Goal: Transaction & Acquisition: Purchase product/service

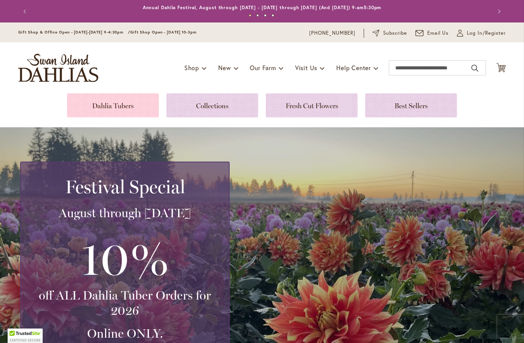
click at [134, 100] on link at bounding box center [113, 105] width 92 height 24
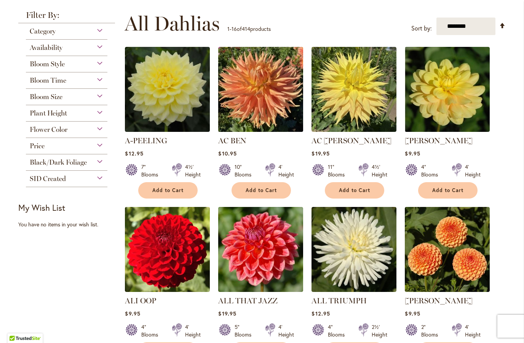
scroll to position [68, 0]
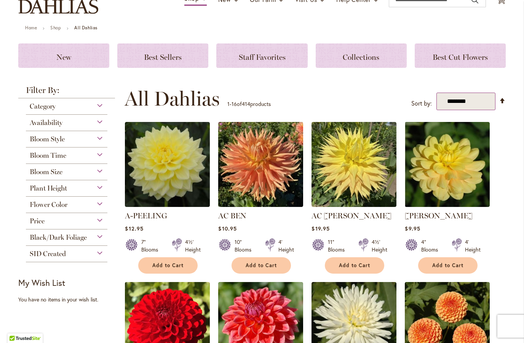
select select "*****"
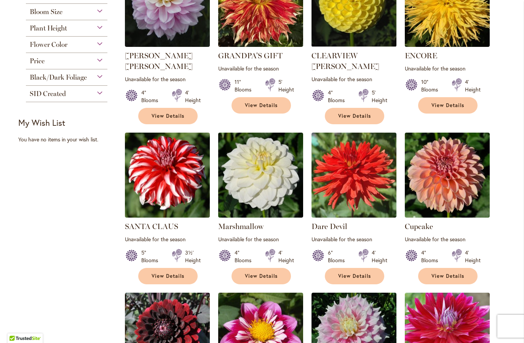
scroll to position [50, 0]
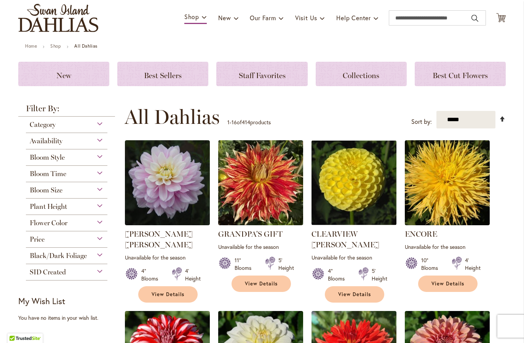
click at [501, 118] on link "Set Descending Direction" at bounding box center [502, 118] width 6 height 9
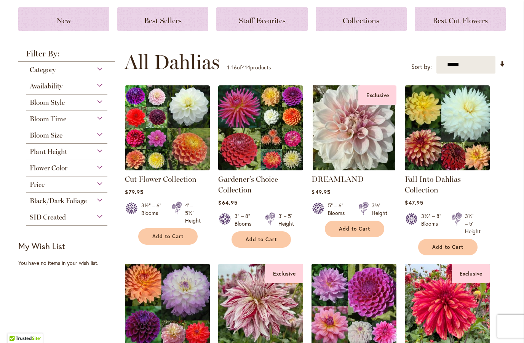
scroll to position [72, 0]
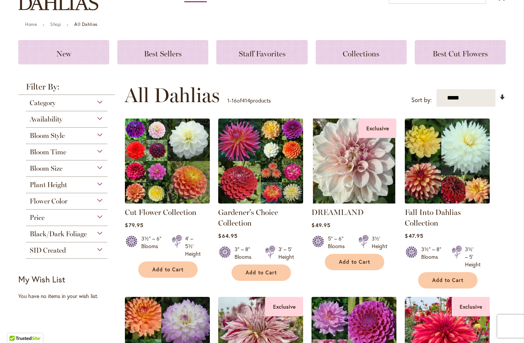
click at [501, 94] on link "Set Ascending Direction" at bounding box center [502, 96] width 6 height 9
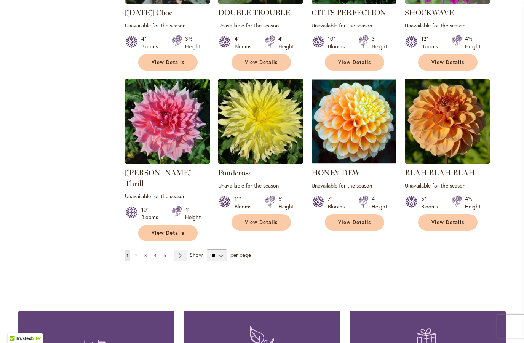
scroll to position [629, 0]
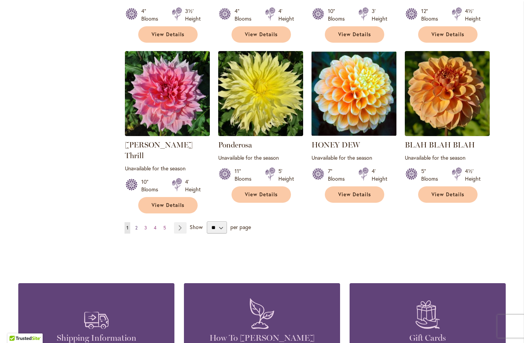
click at [135, 225] on span "2" at bounding box center [136, 228] width 2 height 6
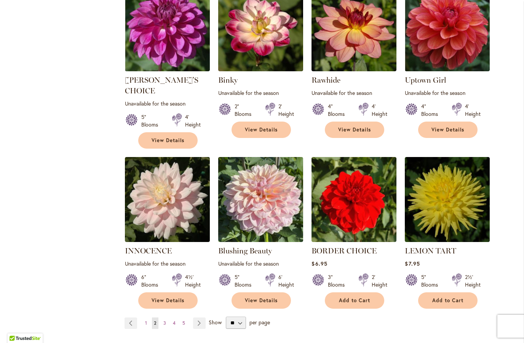
scroll to position [595, 0]
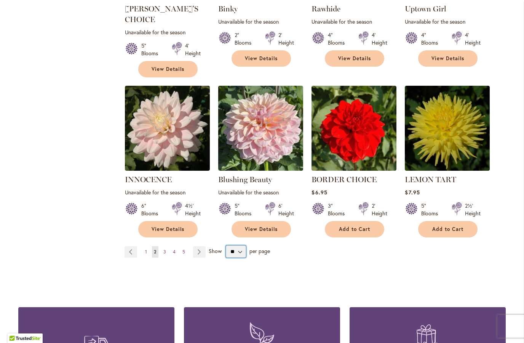
select select "**"
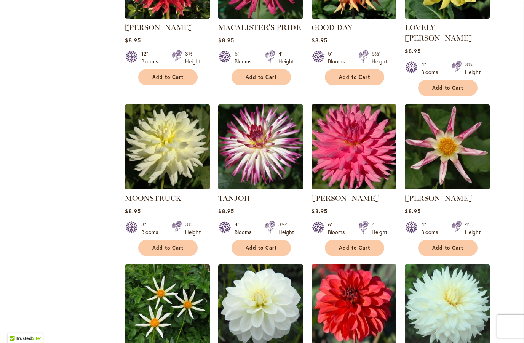
scroll to position [576, 0]
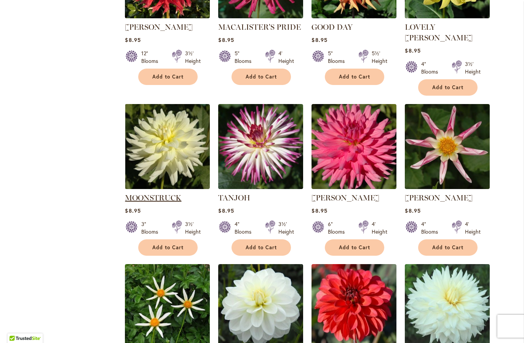
click at [160, 193] on link "MOONSTRUCK" at bounding box center [153, 197] width 56 height 9
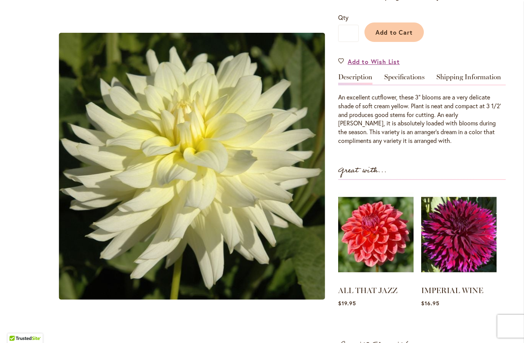
scroll to position [54, 0]
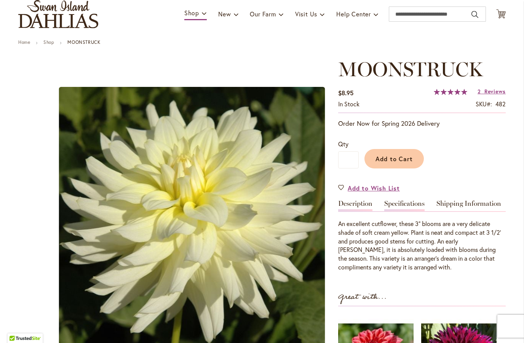
click at [413, 207] on link "Specifications" at bounding box center [404, 205] width 40 height 11
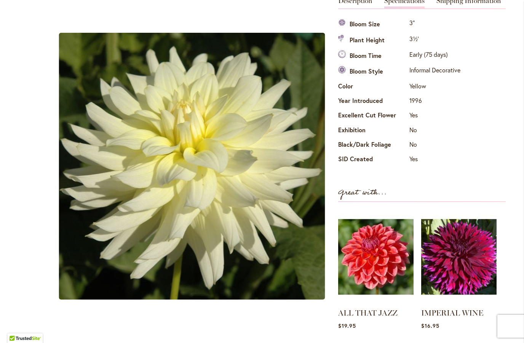
scroll to position [190, 0]
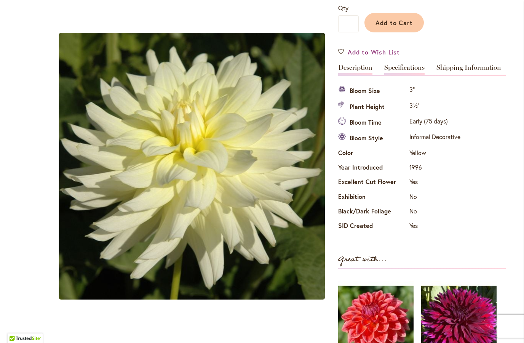
click at [349, 67] on link "Description" at bounding box center [355, 69] width 34 height 11
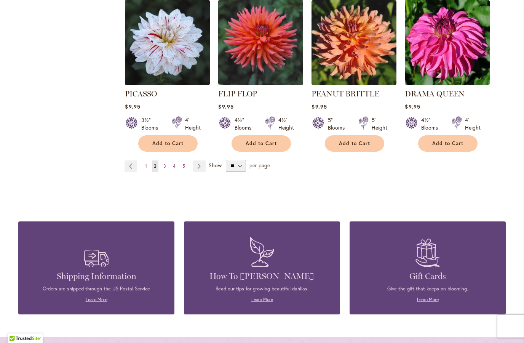
scroll to position [2619, 0]
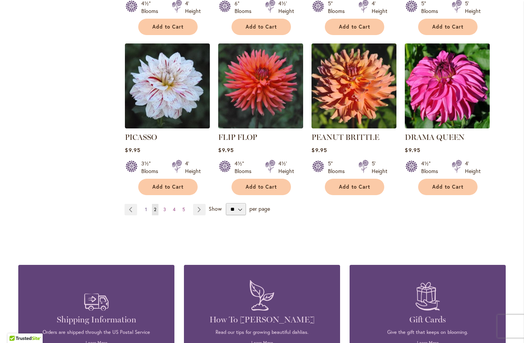
click at [149, 204] on link "Page 1" at bounding box center [146, 209] width 6 height 11
click at [148, 204] on link "Page 1" at bounding box center [146, 209] width 6 height 11
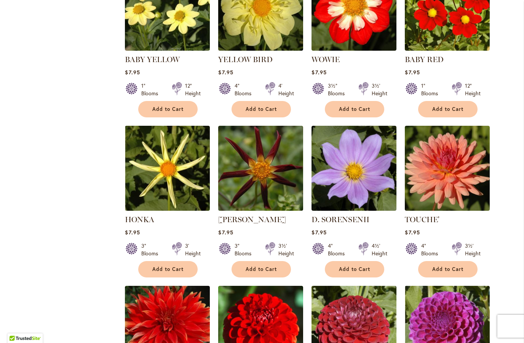
scroll to position [1867, 0]
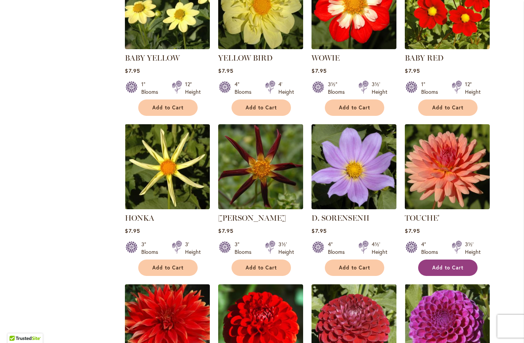
click at [457, 259] on button "Add to Cart" at bounding box center [447, 267] width 59 height 16
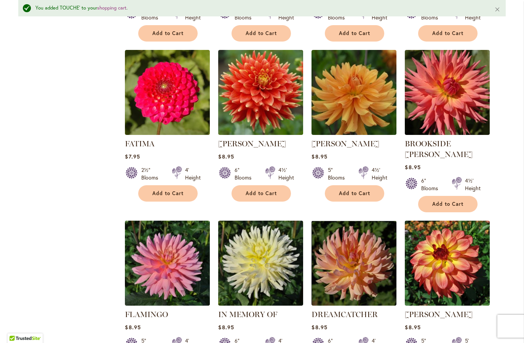
scroll to position [2300, 0]
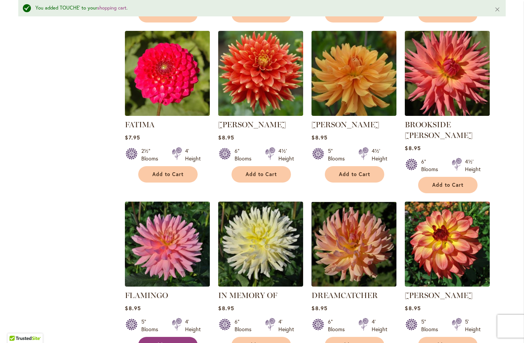
click at [163, 341] on span "Add to Cart" at bounding box center [167, 344] width 31 height 6
click at [253, 336] on button "Add to Cart" at bounding box center [260, 344] width 59 height 16
click at [359, 336] on button "Add to Cart" at bounding box center [354, 344] width 59 height 16
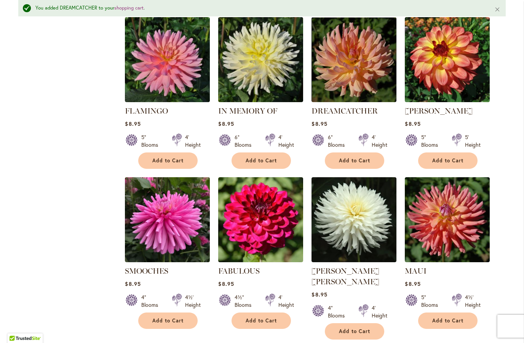
scroll to position [2484, 0]
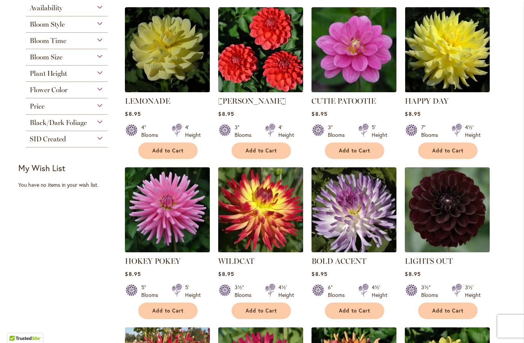
scroll to position [151, 0]
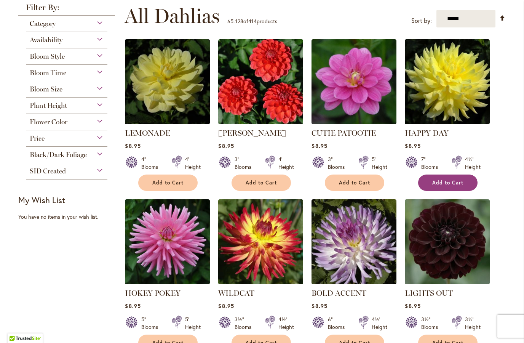
click at [463, 180] on button "Add to Cart" at bounding box center [447, 182] width 59 height 16
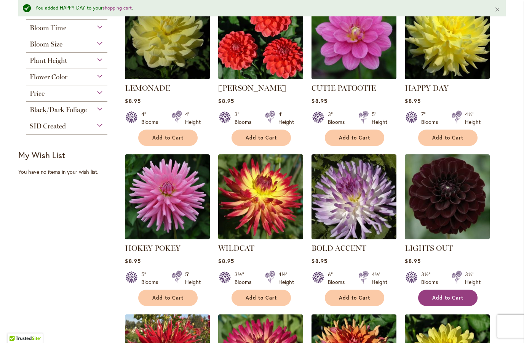
click at [433, 293] on button "Add to Cart" at bounding box center [447, 297] width 59 height 16
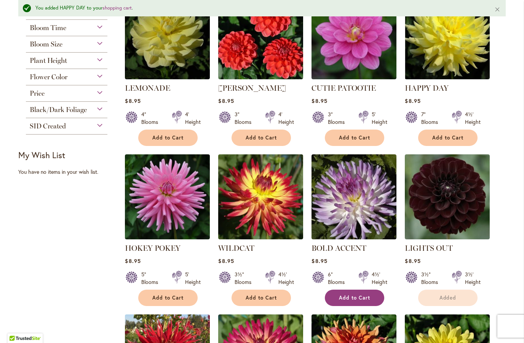
click at [352, 293] on button "Add to Cart" at bounding box center [354, 297] width 59 height 16
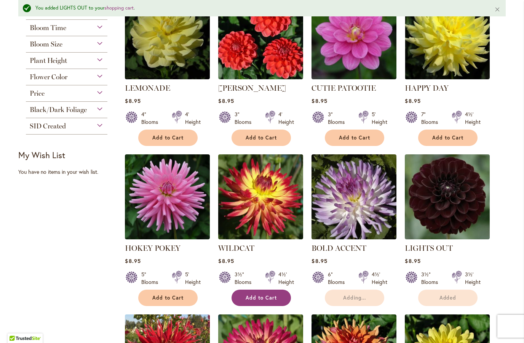
click at [258, 294] on span "Add to Cart" at bounding box center [260, 297] width 31 height 6
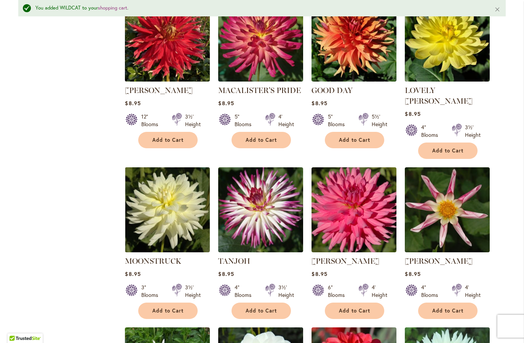
scroll to position [540, 0]
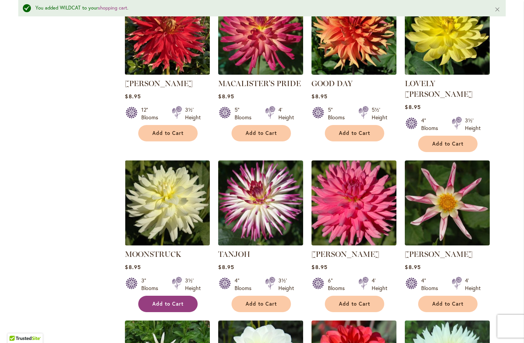
click at [170, 296] on button "Add to Cart" at bounding box center [167, 303] width 59 height 16
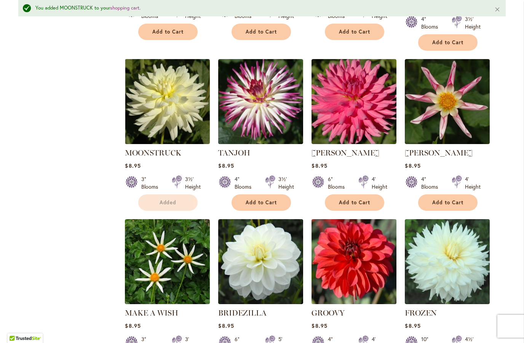
scroll to position [656, 0]
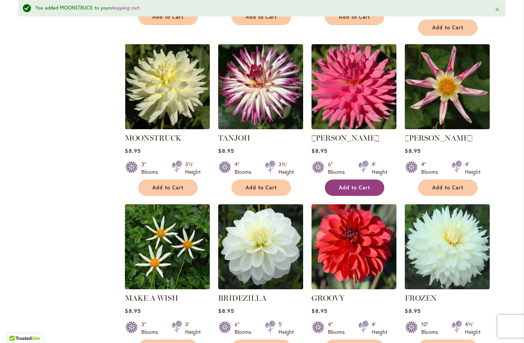
click at [355, 183] on button "Add to Cart" at bounding box center [354, 187] width 59 height 16
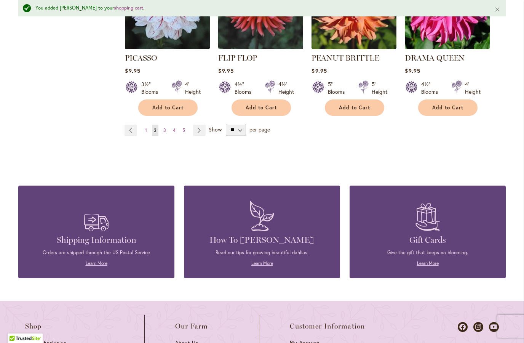
scroll to position [2625, 0]
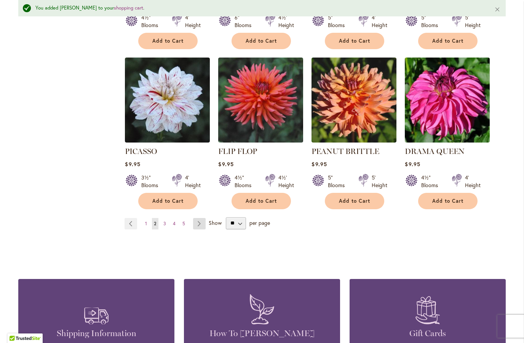
click at [197, 218] on link "Page Next" at bounding box center [199, 223] width 13 height 11
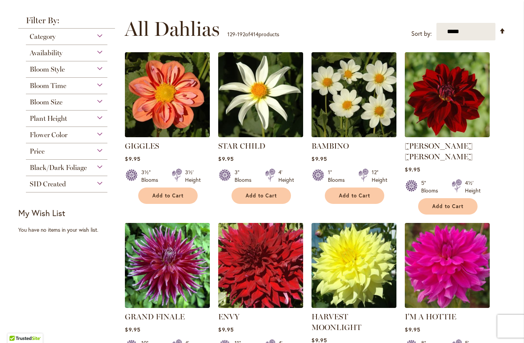
scroll to position [97, 0]
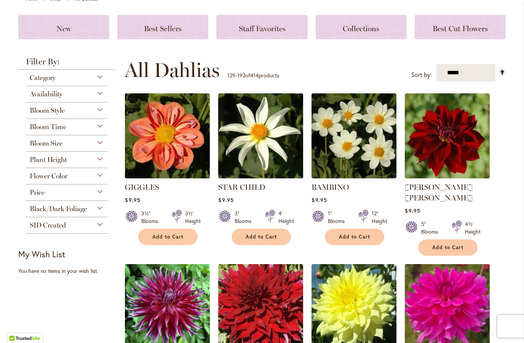
click at [503, 70] on link "Set Descending Direction" at bounding box center [502, 71] width 6 height 9
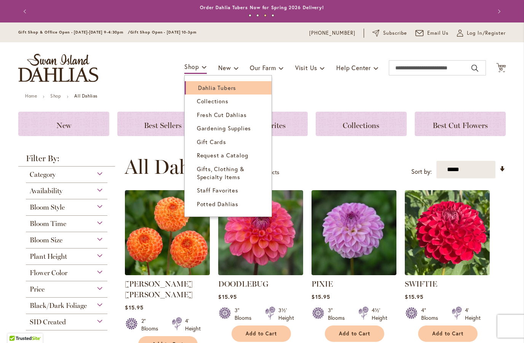
click at [207, 92] on link "Dahlia Tubers" at bounding box center [228, 87] width 87 height 13
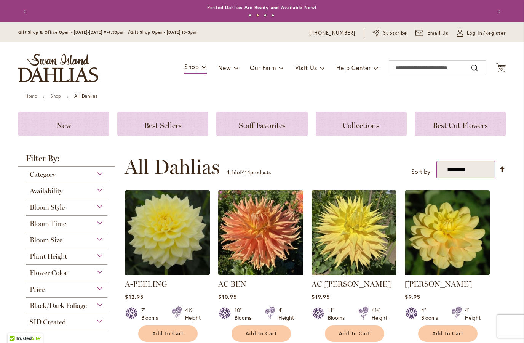
select select "*****"
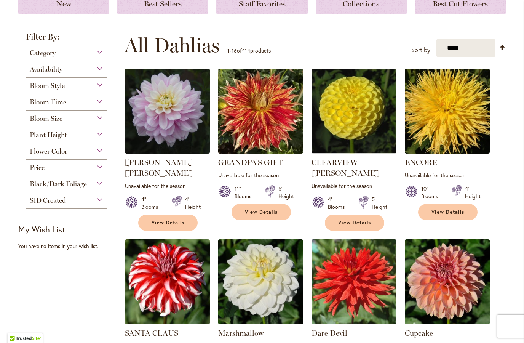
scroll to position [35, 0]
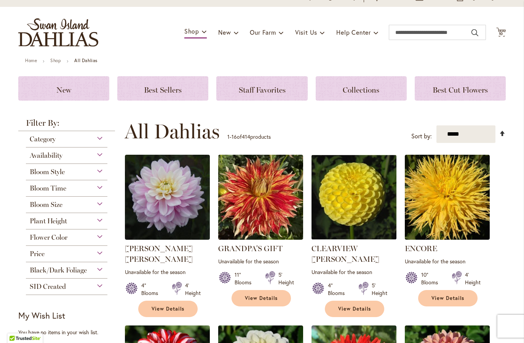
click at [501, 134] on link "Set Descending Direction" at bounding box center [502, 133] width 6 height 9
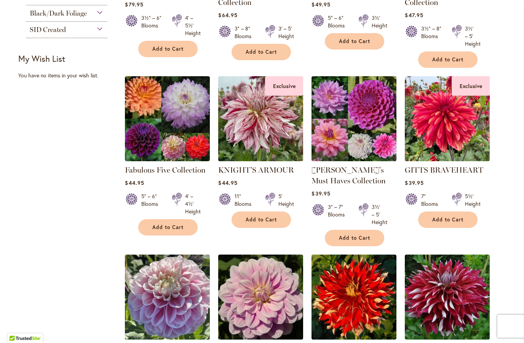
scroll to position [285, 0]
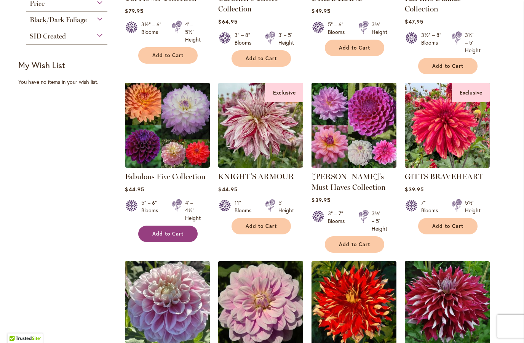
click at [167, 234] on span "Add to Cart" at bounding box center [167, 233] width 31 height 6
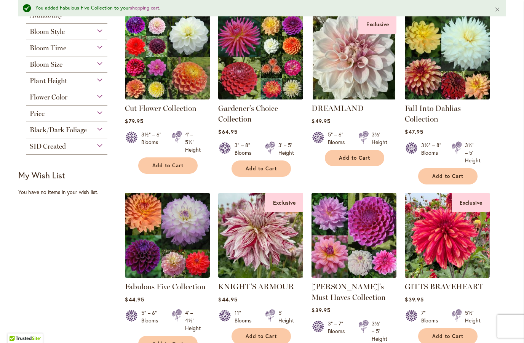
scroll to position [195, 0]
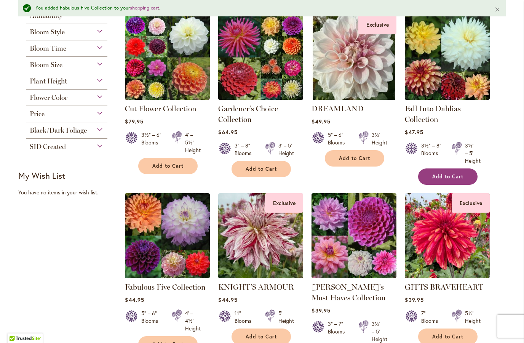
click at [436, 172] on button "Add to Cart" at bounding box center [447, 176] width 59 height 16
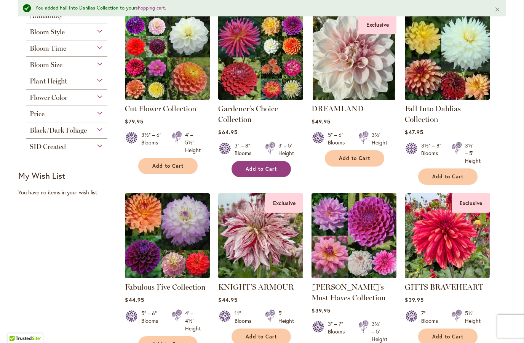
click at [264, 170] on span "Add to Cart" at bounding box center [260, 169] width 31 height 6
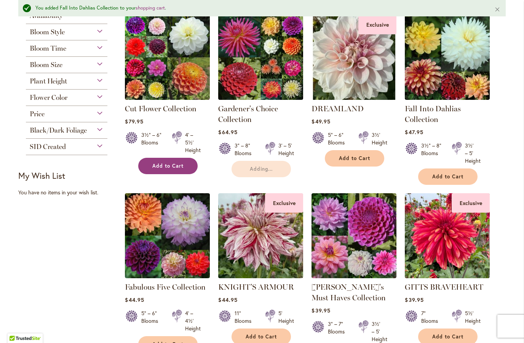
click at [175, 169] on button "Add to Cart" at bounding box center [167, 166] width 59 height 16
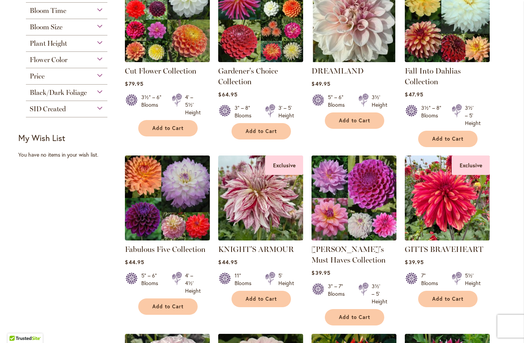
scroll to position [213, 0]
click at [185, 74] on link "Cut Flower Collection" at bounding box center [161, 70] width 72 height 9
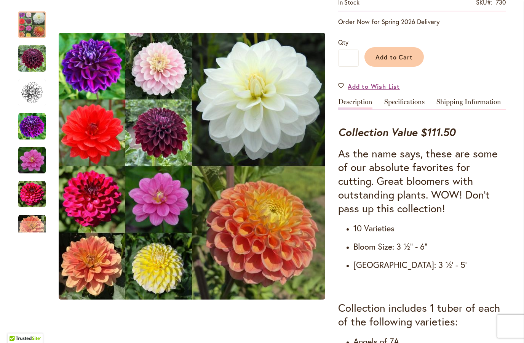
scroll to position [164, 0]
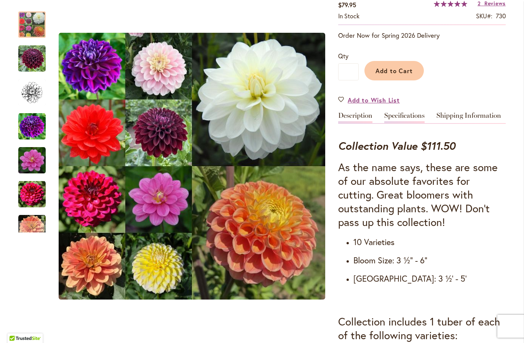
click at [398, 120] on link "Specifications" at bounding box center [404, 117] width 40 height 11
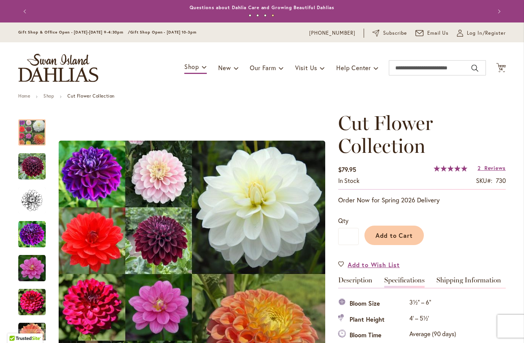
scroll to position [0, 0]
click at [499, 68] on span "14" at bounding box center [501, 69] width 5 height 5
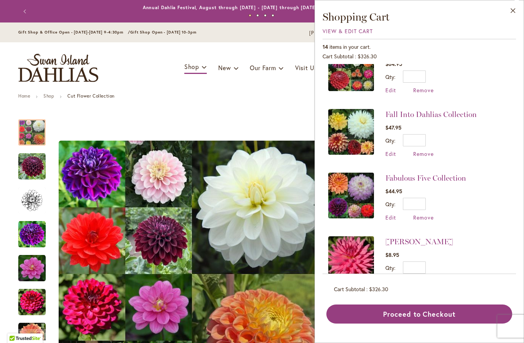
scroll to position [102, 0]
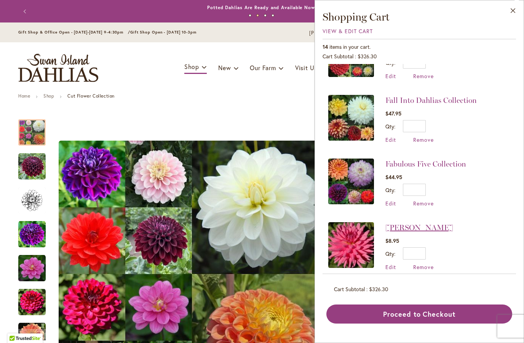
click at [433, 223] on link "HERBERT SMITH" at bounding box center [419, 227] width 68 height 9
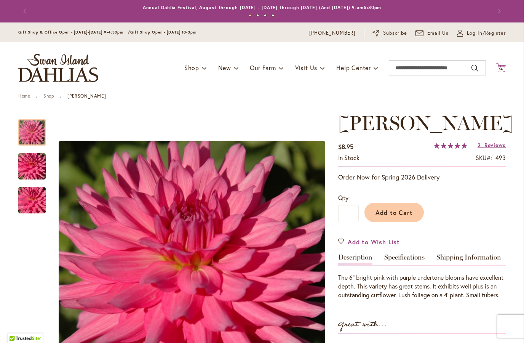
click at [499, 64] on icon "Cart .cls-1 { fill: #231f20; }" at bounding box center [501, 68] width 10 height 10
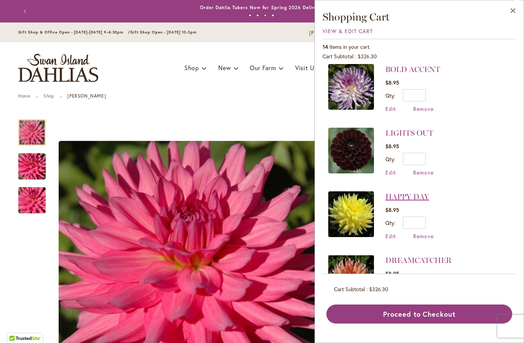
scroll to position [446, 0]
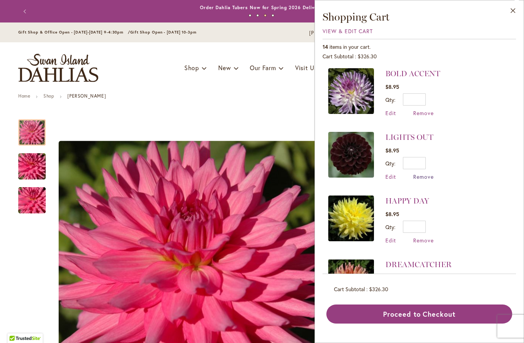
click at [423, 173] on span "Remove" at bounding box center [423, 176] width 21 height 7
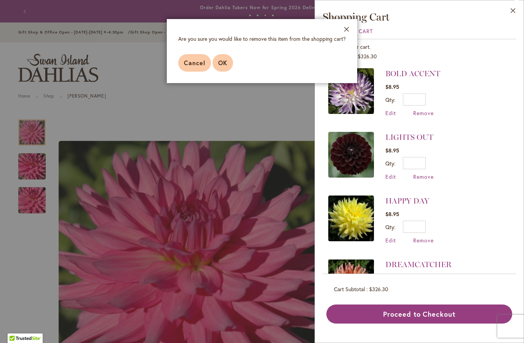
click at [220, 61] on span "OK" at bounding box center [222, 63] width 9 height 8
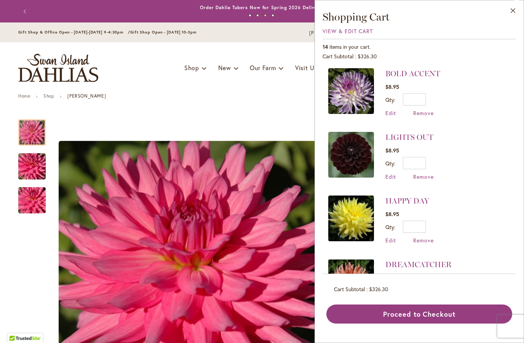
scroll to position [63, 0]
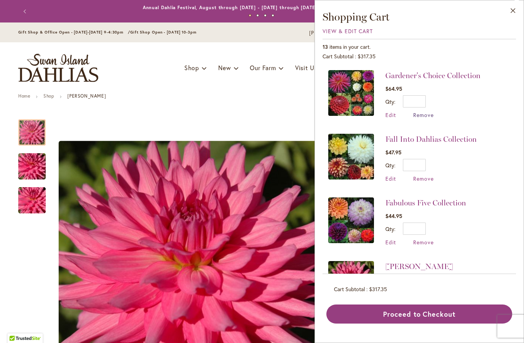
click at [417, 117] on span "Remove" at bounding box center [423, 114] width 21 height 7
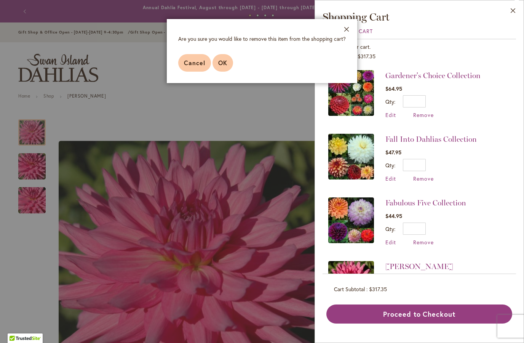
click at [230, 68] on button "OK" at bounding box center [222, 63] width 21 height 18
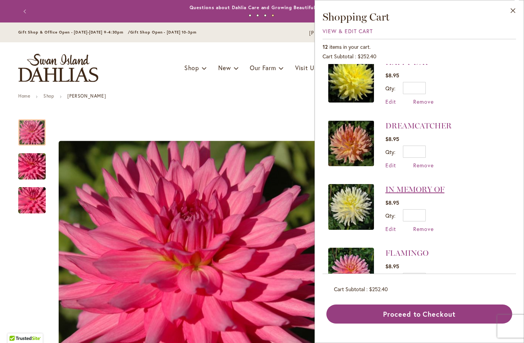
scroll to position [459, 0]
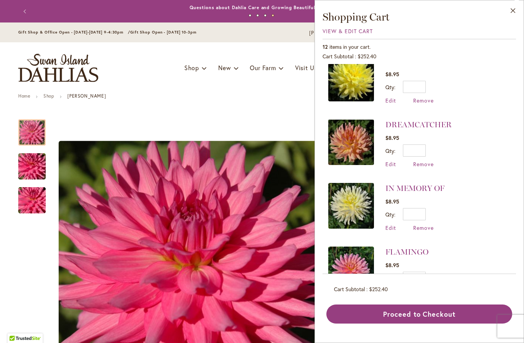
click at [418, 290] on span "Remove" at bounding box center [423, 290] width 21 height 7
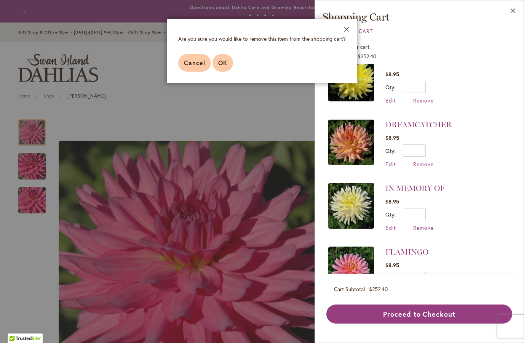
click at [229, 69] on button "OK" at bounding box center [222, 63] width 21 height 18
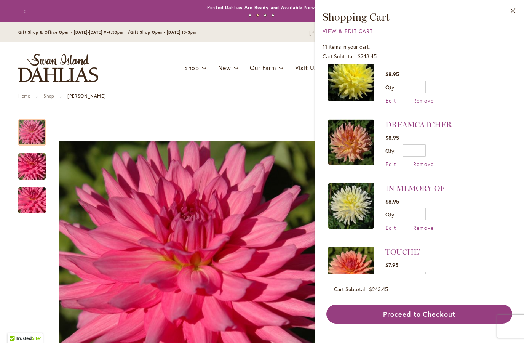
click at [422, 287] on span "Remove" at bounding box center [423, 290] width 21 height 7
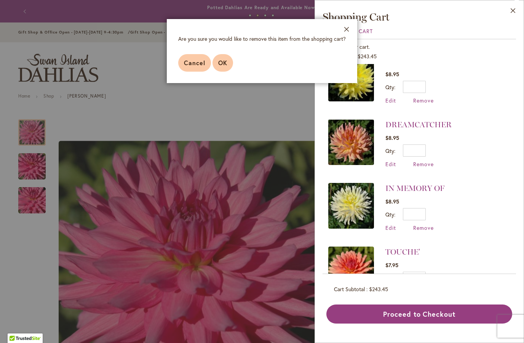
click at [220, 67] on button "OK" at bounding box center [222, 63] width 21 height 18
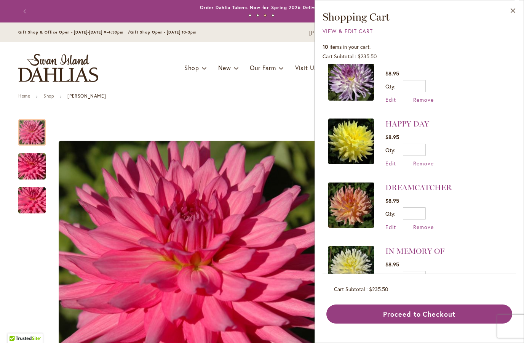
scroll to position [396, 0]
click at [426, 287] on span "Remove" at bounding box center [423, 290] width 21 height 7
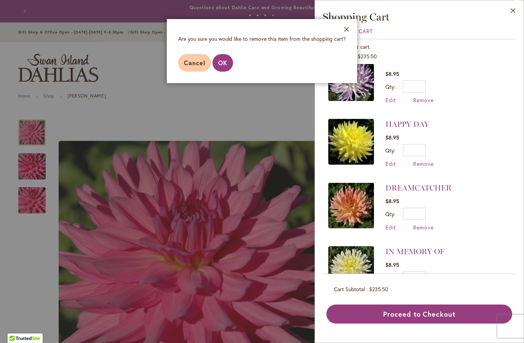
click at [231, 64] on button "OK" at bounding box center [222, 63] width 21 height 18
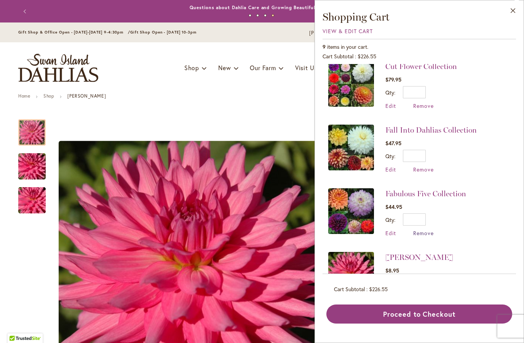
scroll to position [26, 0]
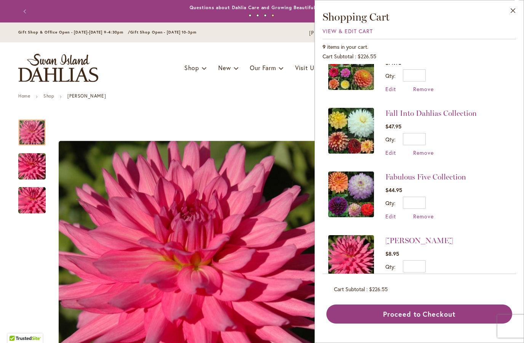
click at [424, 277] on span "Remove" at bounding box center [423, 279] width 21 height 7
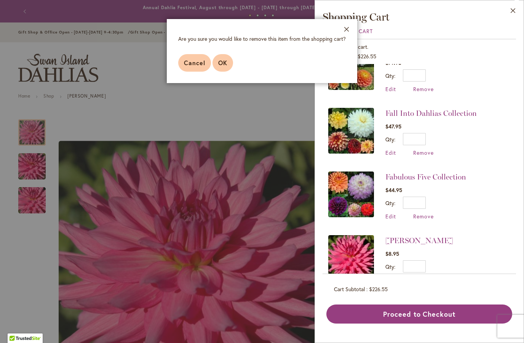
click at [223, 62] on span "OK" at bounding box center [222, 63] width 9 height 8
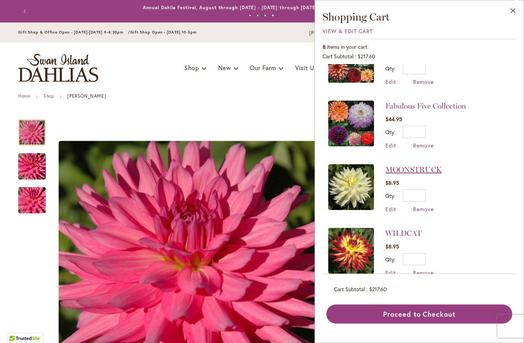
scroll to position [102, 0]
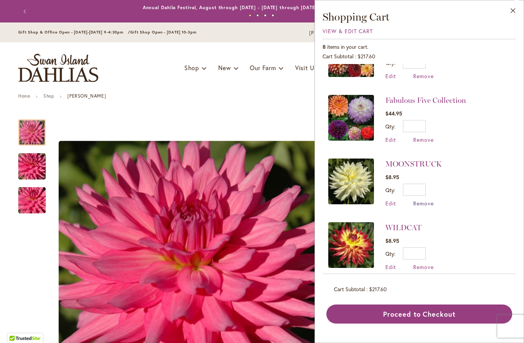
click at [417, 200] on span "Remove" at bounding box center [423, 202] width 21 height 7
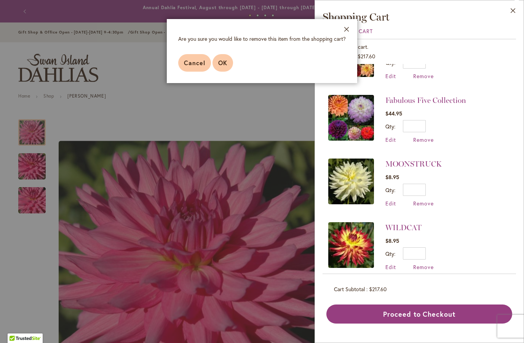
click at [220, 64] on span "OK" at bounding box center [222, 63] width 9 height 8
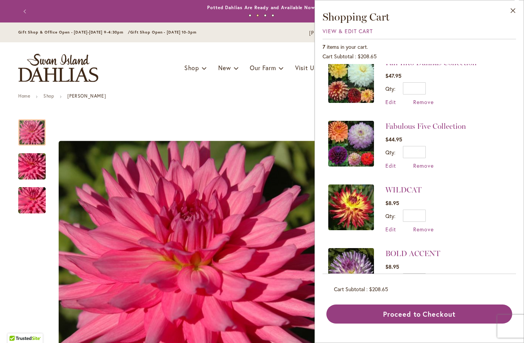
scroll to position [96, 0]
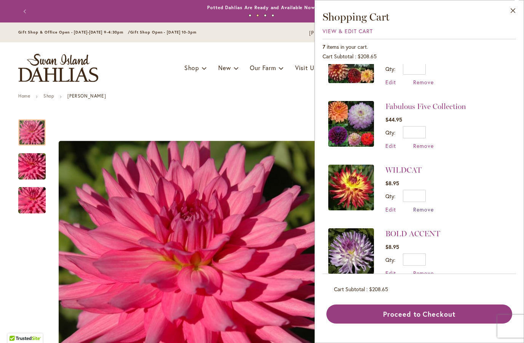
click at [421, 209] on span "Remove" at bounding box center [423, 209] width 21 height 7
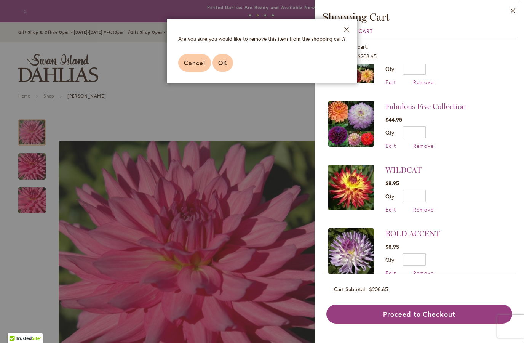
click at [225, 67] on span "OK" at bounding box center [222, 63] width 9 height 8
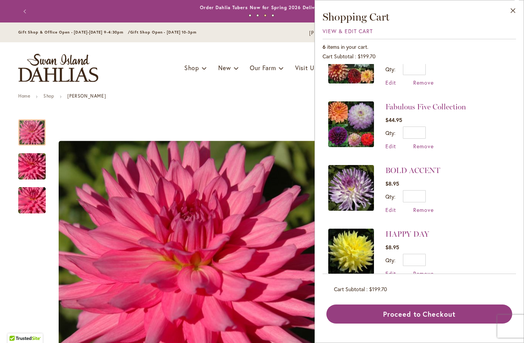
scroll to position [98, 0]
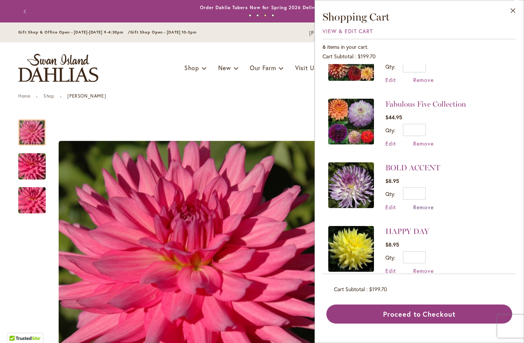
click at [427, 207] on span "Remove" at bounding box center [423, 206] width 21 height 7
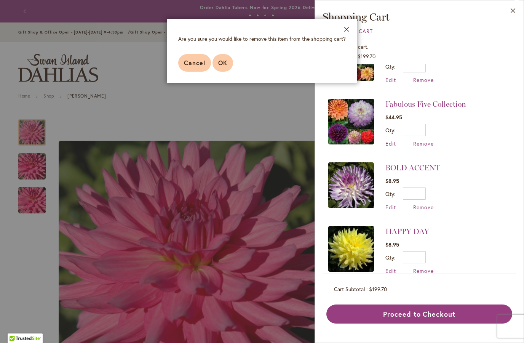
click at [225, 67] on button "OK" at bounding box center [222, 63] width 21 height 18
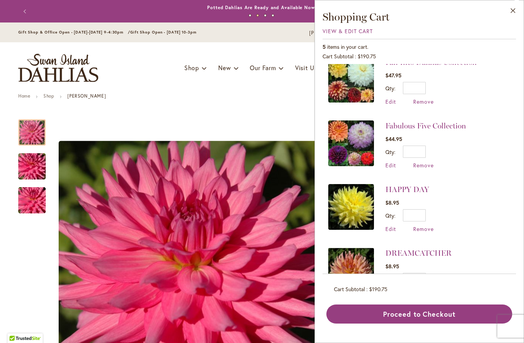
scroll to position [78, 0]
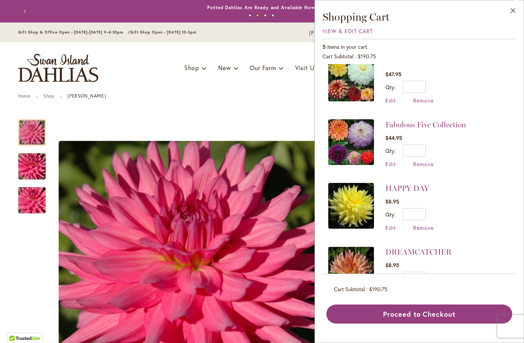
click at [424, 231] on li "HAPPY DAY $8.95 Qty * Update Edit Remove" at bounding box center [419, 207] width 182 height 64
click at [424, 230] on li "HAPPY DAY $8.95 Qty * Update Edit Remove" at bounding box center [419, 207] width 182 height 64
click at [425, 228] on span "Remove" at bounding box center [423, 227] width 21 height 7
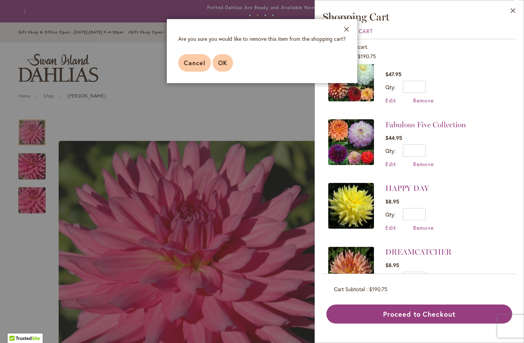
click at [229, 61] on button "OK" at bounding box center [222, 63] width 21 height 18
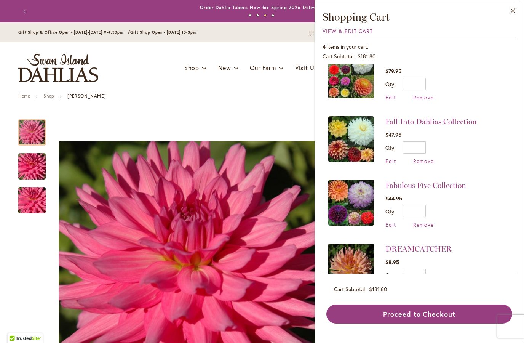
scroll to position [17, 0]
click at [431, 288] on span "Remove" at bounding box center [423, 288] width 21 height 7
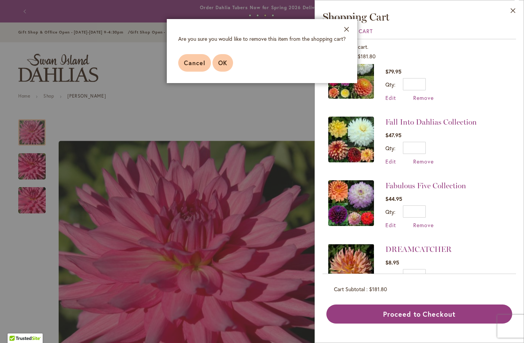
click at [229, 66] on button "OK" at bounding box center [222, 63] width 21 height 18
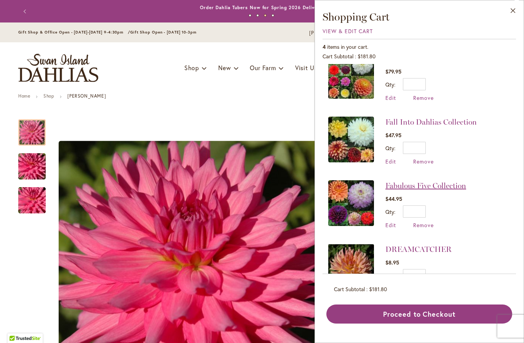
scroll to position [0, 0]
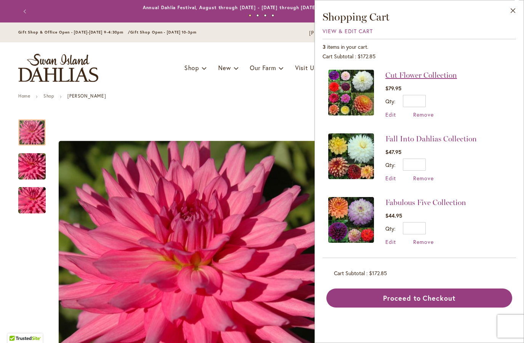
click at [422, 76] on link "Cut Flower Collection" at bounding box center [421, 74] width 72 height 9
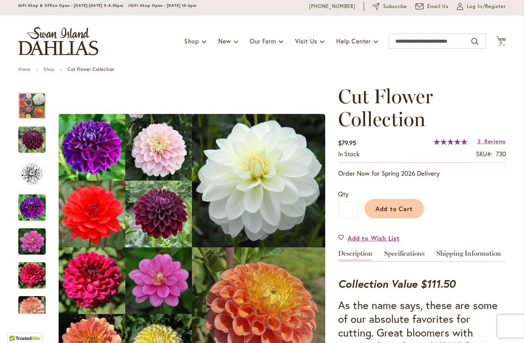
scroll to position [6, 0]
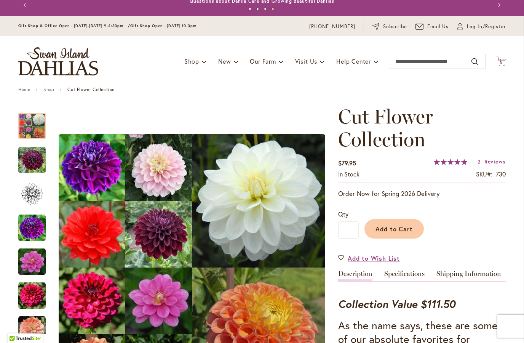
click at [497, 64] on span "3 3 items" at bounding box center [501, 63] width 8 height 4
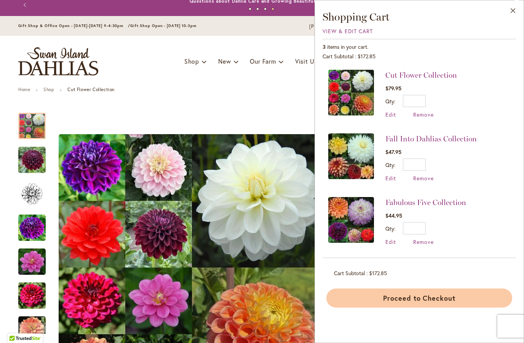
click at [418, 300] on button "Proceed to Checkout" at bounding box center [419, 297] width 186 height 19
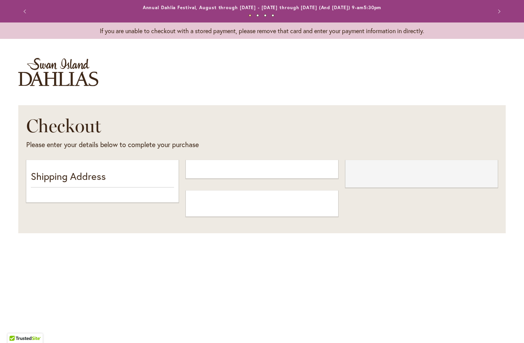
select select "**"
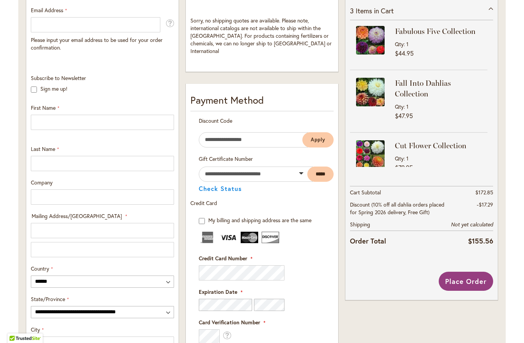
scroll to position [192, 0]
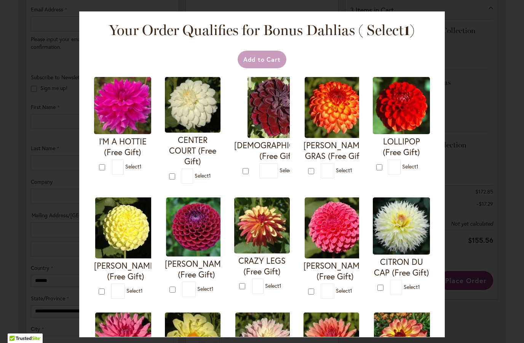
click at [485, 119] on div "Your Order Qualifies for Bonus Dahlias ( Select 1 ) Add to Cart I'M A HOTTIE (F…" at bounding box center [262, 171] width 524 height 343
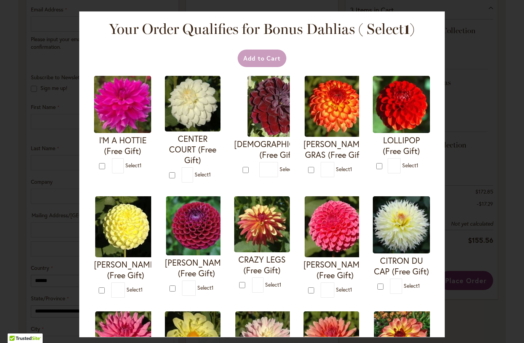
click at [106, 166] on div at bounding box center [103, 165] width 8 height 9
type input "*"
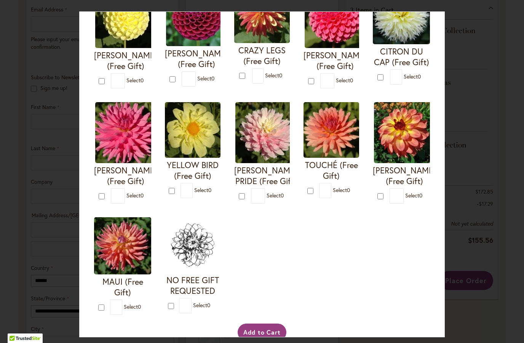
scroll to position [208, 0]
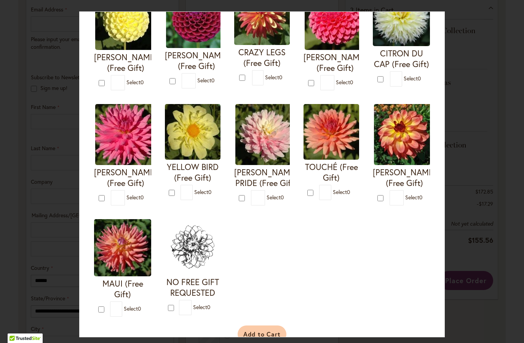
click at [272, 337] on button "Add to Cart" at bounding box center [262, 334] width 49 height 18
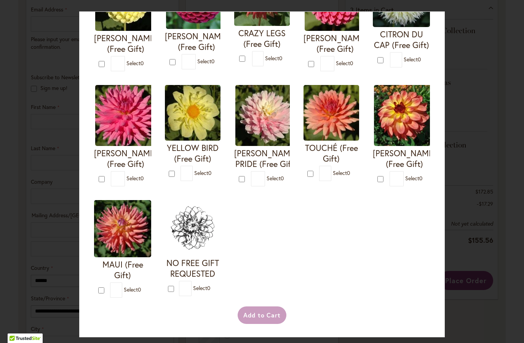
scroll to position [220, 0]
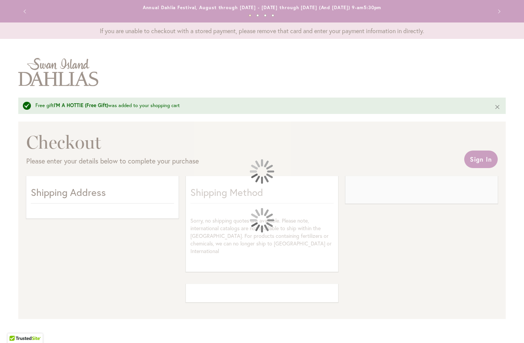
select select "**"
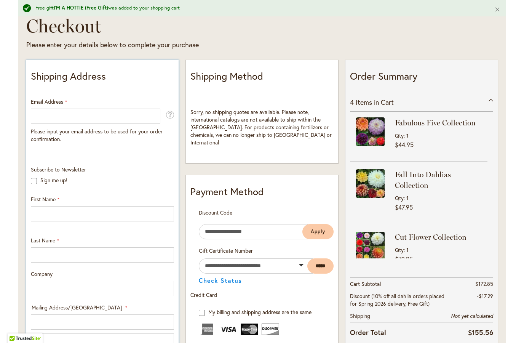
scroll to position [27, 0]
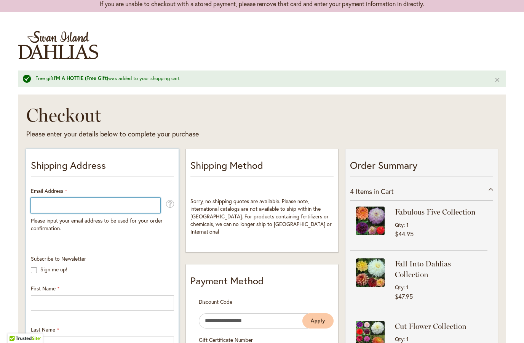
click at [103, 212] on input "Email Address" at bounding box center [95, 205] width 129 height 15
type input "**********"
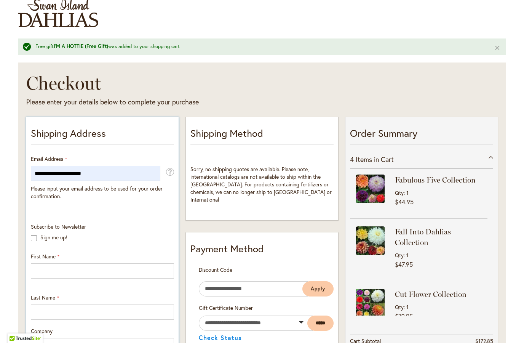
scroll to position [91, 0]
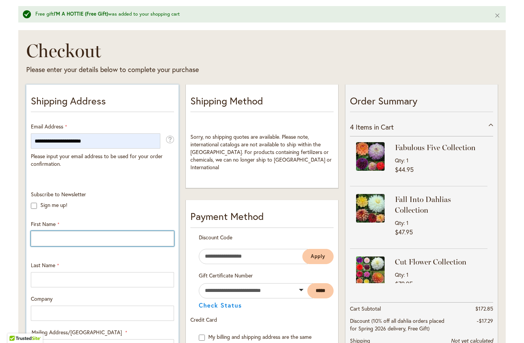
click at [83, 237] on input "First Name" at bounding box center [102, 238] width 143 height 15
type input "*******"
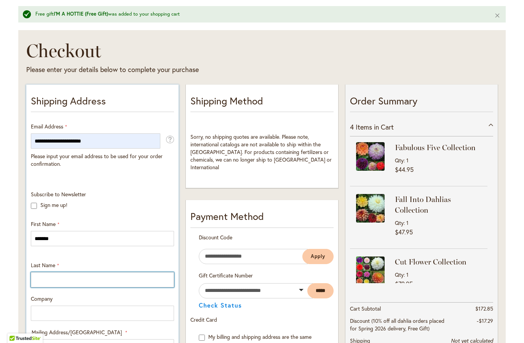
type input "******"
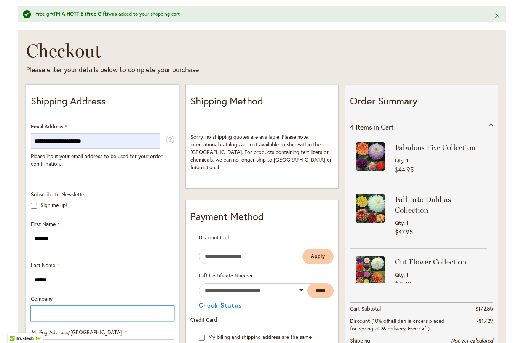
type input "*****"
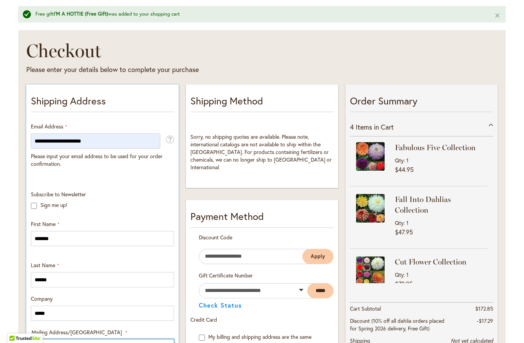
type input "**********"
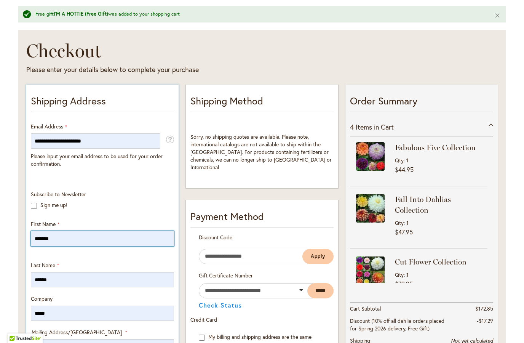
select select "**"
type input "******"
type input "*****"
type input "**********"
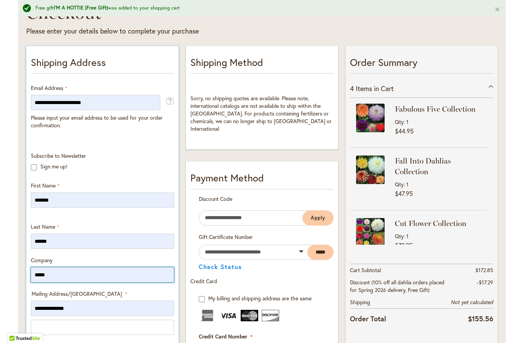
click at [81, 274] on input "*****" at bounding box center [102, 274] width 143 height 15
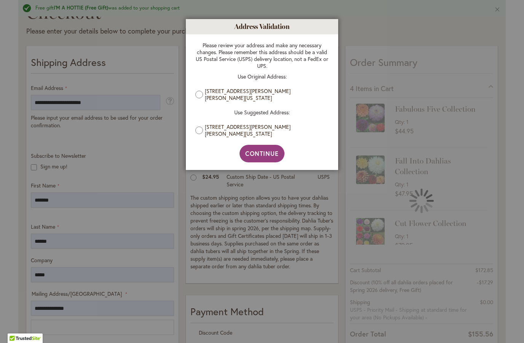
click at [239, 97] on label "6748 Darrell Ct, Morrow, Georgia, 30260, United States" at bounding box center [265, 95] width 120 height 14
click at [255, 160] on button "Continue" at bounding box center [261, 154] width 45 height 18
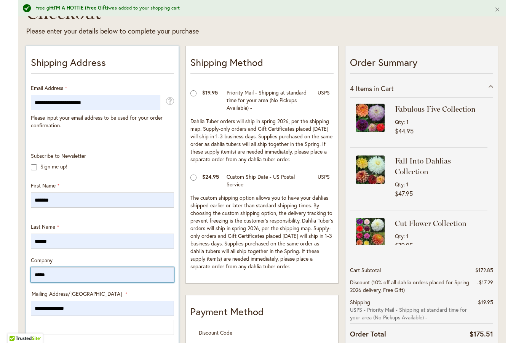
click at [96, 281] on input "*****" at bounding box center [102, 274] width 143 height 15
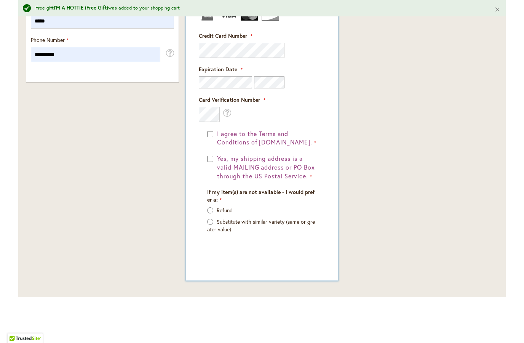
scroll to position [478, 0]
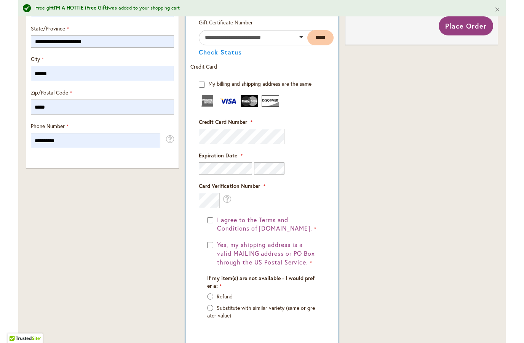
click at [207, 222] on div "I agree to the Terms and Conditions of dahlias.com." at bounding box center [262, 224] width 110 height 18
click at [210, 247] on div "Yes, my shipping address is a valid MAILING address or PO Box through the US Po…" at bounding box center [262, 253] width 110 height 26
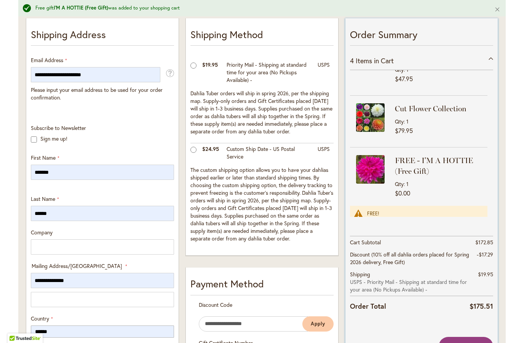
scroll to position [174, 0]
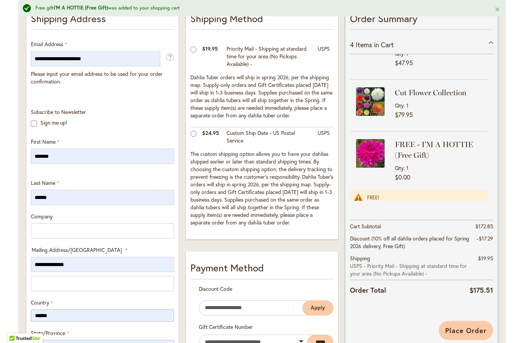
click at [457, 326] on span "Place Order" at bounding box center [465, 329] width 41 height 9
